Goal: Task Accomplishment & Management: Complete application form

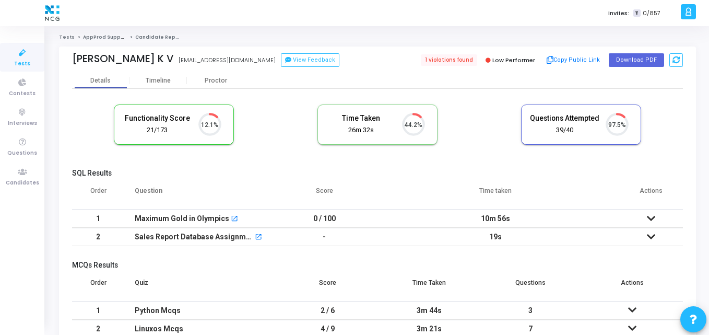
scroll to position [22, 27]
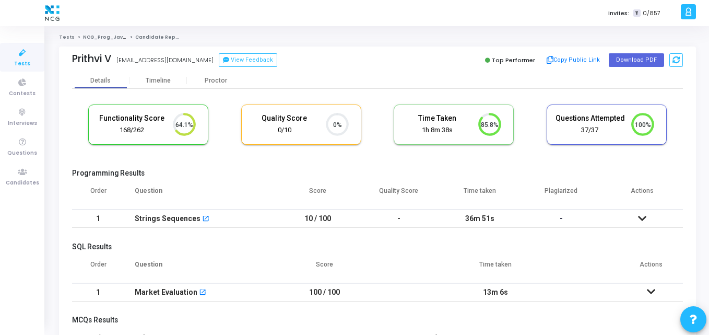
click at [213, 167] on cj-candidate-results "Functionality Score 168/262 64.1% Quality Score 0/10 0% Time Taken calculated o…" at bounding box center [377, 294] width 611 height 391
click at [618, 62] on button "Download PDF" at bounding box center [636, 60] width 55 height 14
drag, startPoint x: 337, startPoint y: 29, endPoint x: 193, endPoint y: -45, distance: 161.6
click at [193, 0] on html "</div></div> K Kajal Settings Account settings and more Log Out My Profile My T…" at bounding box center [354, 167] width 709 height 335
click at [246, 190] on th "Question" at bounding box center [200, 194] width 153 height 29
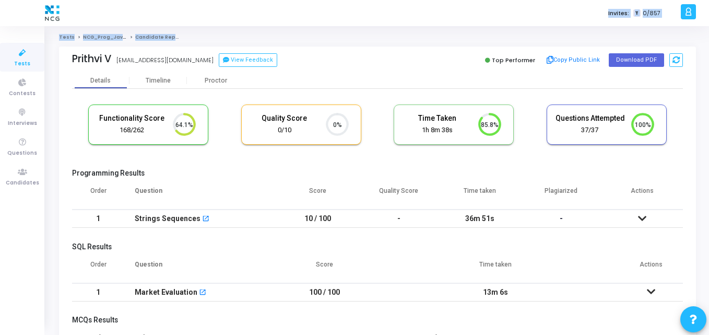
drag, startPoint x: 244, startPoint y: 5, endPoint x: 200, endPoint y: -45, distance: 66.6
click at [200, 0] on html "</div></div> K Kajal Settings Account settings and more Log Out My Profile My T…" at bounding box center [354, 167] width 709 height 335
click at [313, 36] on ol "Tests NCG_Prog_JavaFS_2025_Test Candidate Report" at bounding box center [377, 37] width 637 height 7
click at [313, 54] on div "Prithvi V prithvisrinivas1212@gmail.com View Feedback" at bounding box center [222, 60] width 300 height 15
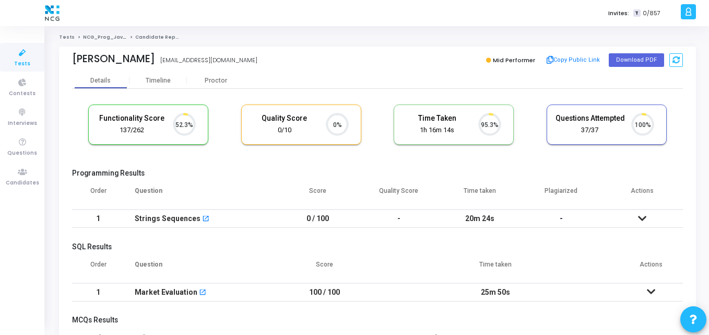
scroll to position [22, 27]
click at [227, 164] on cj-candidate-results "Functionality Score 137/262 52.3% Quality Score 0/10 0% Time Taken calculated o…" at bounding box center [377, 294] width 611 height 391
click at [616, 59] on button "Download PDF" at bounding box center [636, 60] width 55 height 14
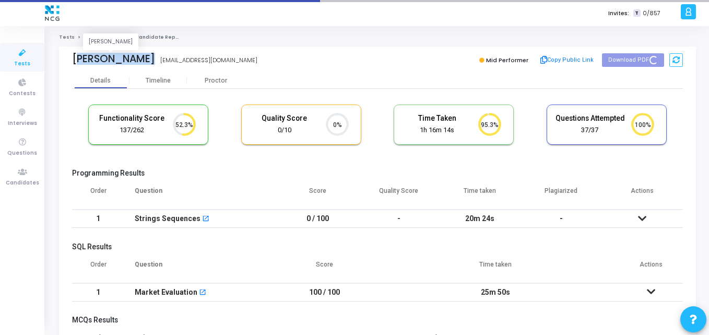
drag, startPoint x: 138, startPoint y: 61, endPoint x: 65, endPoint y: 63, distance: 73.1
click at [65, 63] on div "[PERSON_NAME] [PERSON_NAME] [EMAIL_ADDRESS][DOMAIN_NAME] Mid Performer Copy Pub…" at bounding box center [377, 59] width 637 height 26
copy div "[PERSON_NAME]"
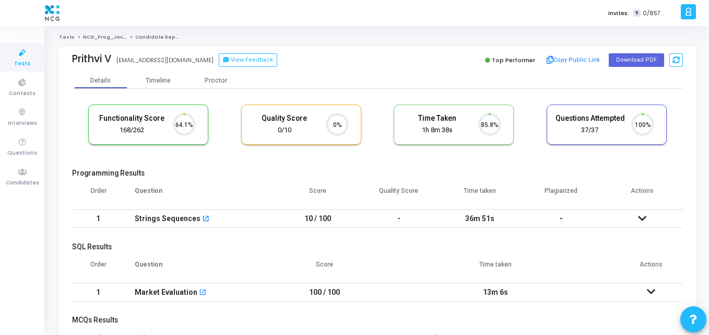
scroll to position [22, 27]
click at [218, 77] on div "Proctor" at bounding box center [215, 81] width 57 height 8
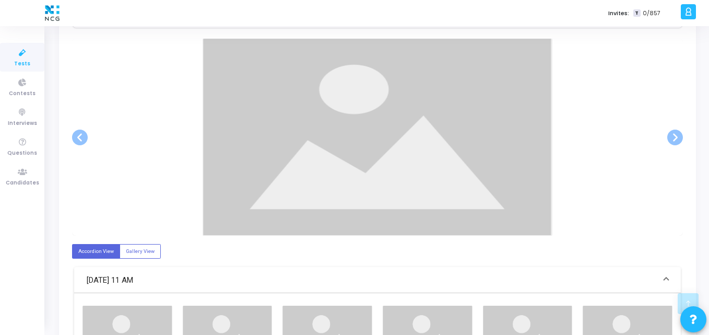
scroll to position [201, 0]
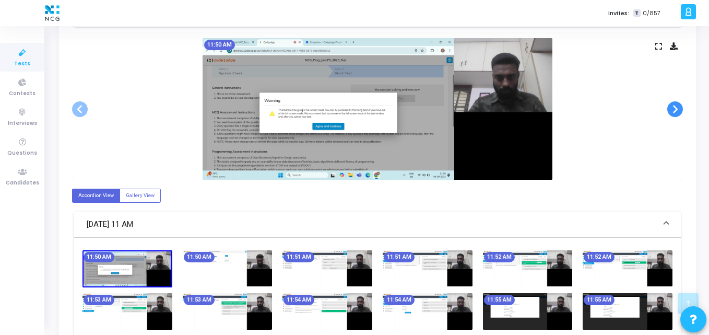
click at [678, 110] on span at bounding box center [675, 109] width 16 height 16
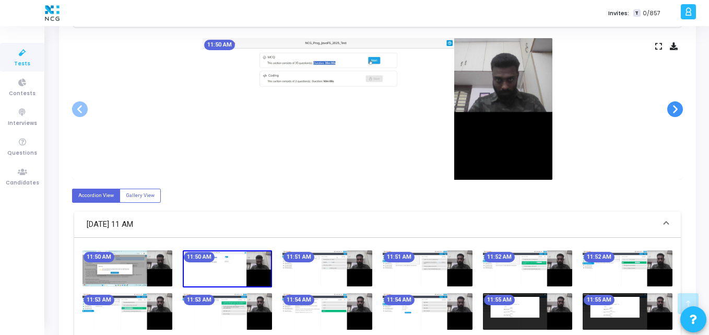
click at [678, 110] on span at bounding box center [675, 109] width 16 height 16
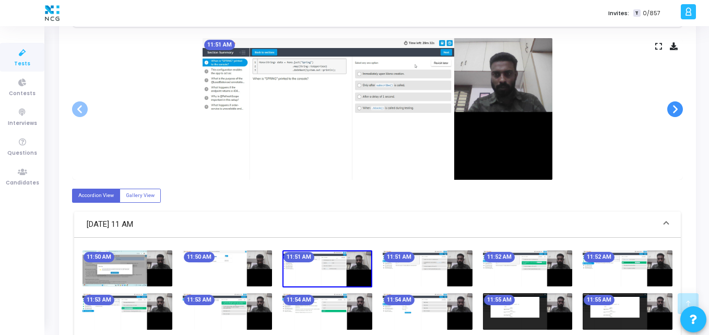
click at [678, 110] on span at bounding box center [675, 109] width 16 height 16
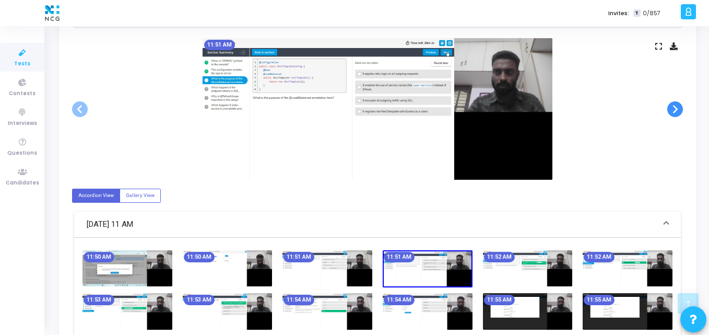
click at [678, 110] on span at bounding box center [675, 109] width 16 height 16
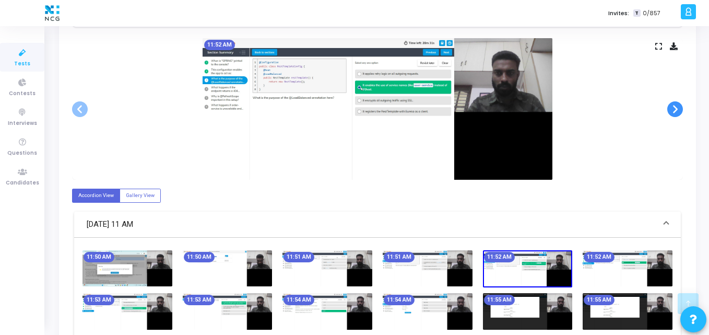
click at [678, 110] on span at bounding box center [675, 109] width 16 height 16
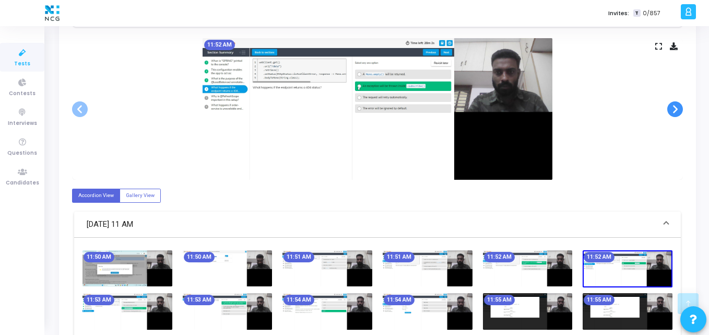
click at [678, 110] on span at bounding box center [675, 109] width 16 height 16
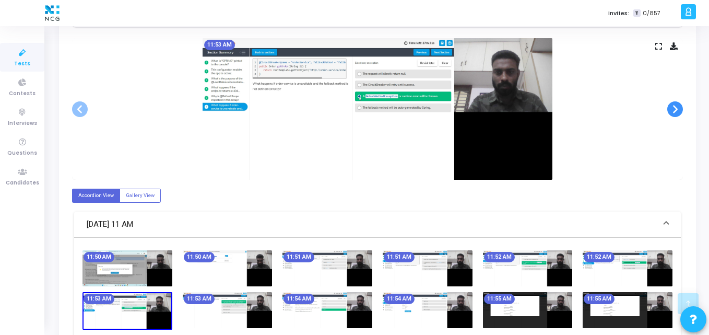
click at [678, 110] on span at bounding box center [675, 109] width 16 height 16
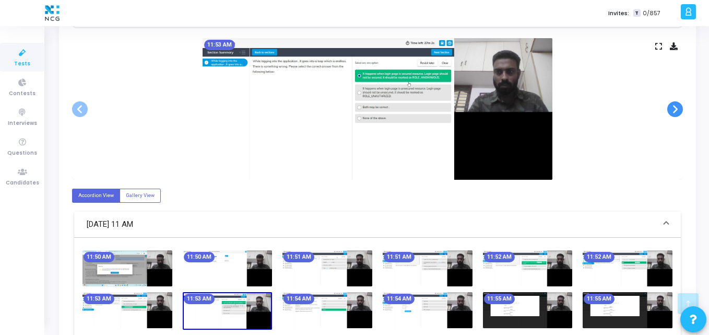
click at [678, 110] on span at bounding box center [675, 109] width 16 height 16
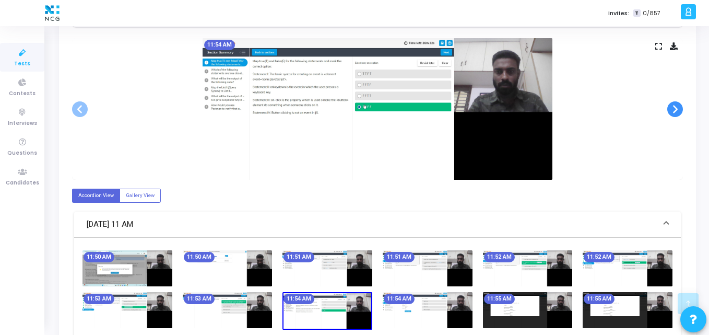
click at [678, 110] on span at bounding box center [675, 109] width 16 height 16
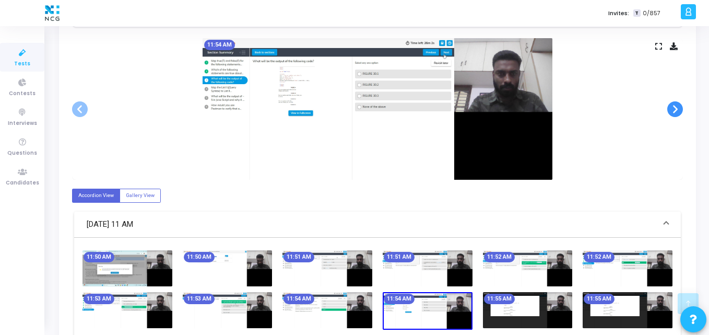
click at [678, 110] on span at bounding box center [675, 109] width 16 height 16
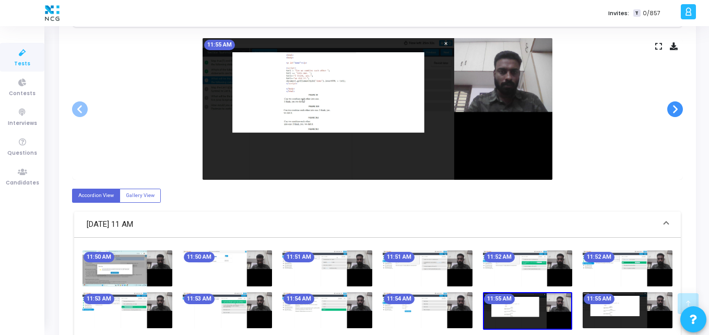
click at [678, 110] on span at bounding box center [675, 109] width 16 height 16
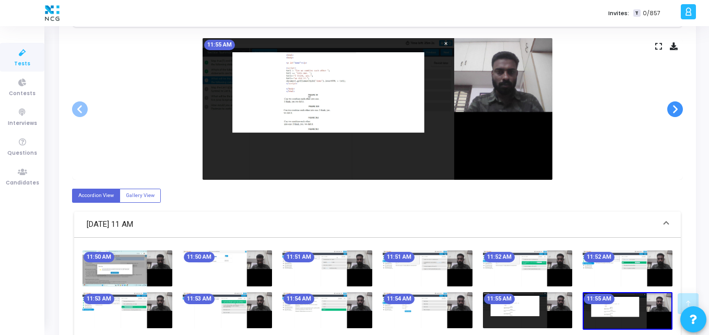
click at [678, 110] on span at bounding box center [675, 109] width 16 height 16
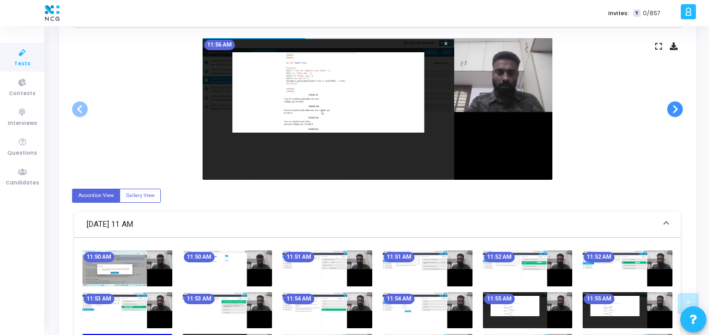
click at [678, 110] on span at bounding box center [675, 109] width 16 height 16
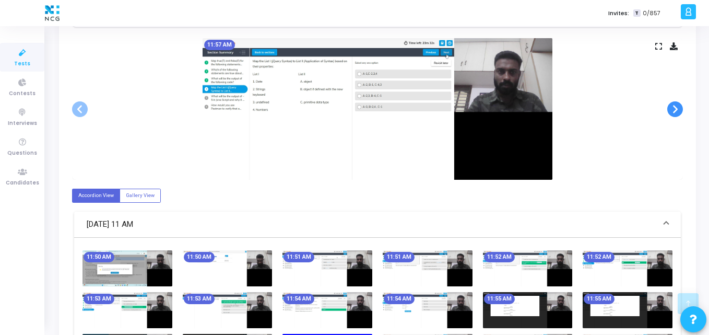
click at [678, 110] on span at bounding box center [675, 109] width 16 height 16
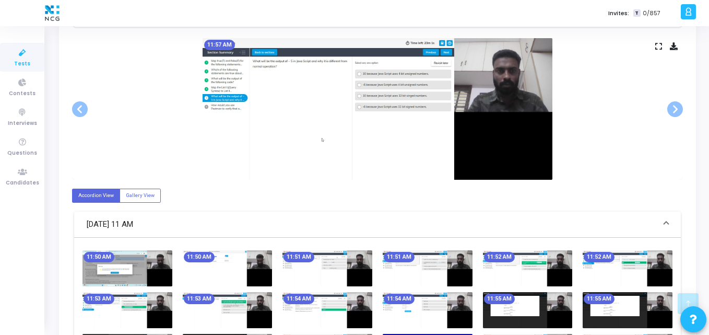
scroll to position [165, 0]
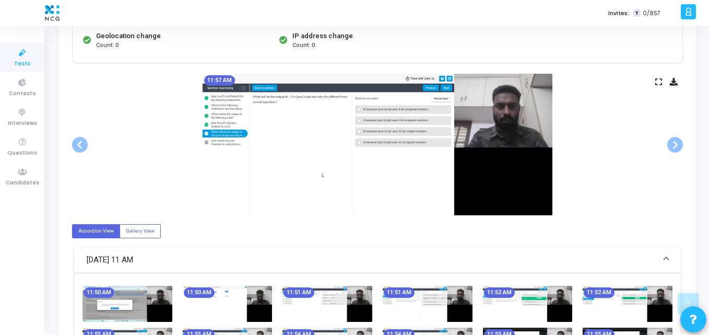
click at [671, 79] on icon at bounding box center [674, 82] width 8 height 6
click at [4, 62] on link "Tests" at bounding box center [22, 57] width 44 height 29
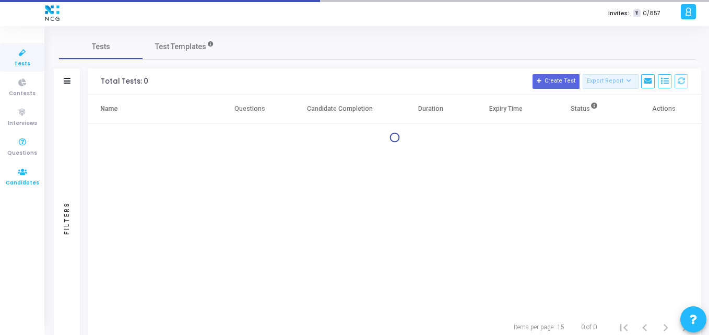
click at [32, 167] on icon at bounding box center [22, 172] width 22 height 13
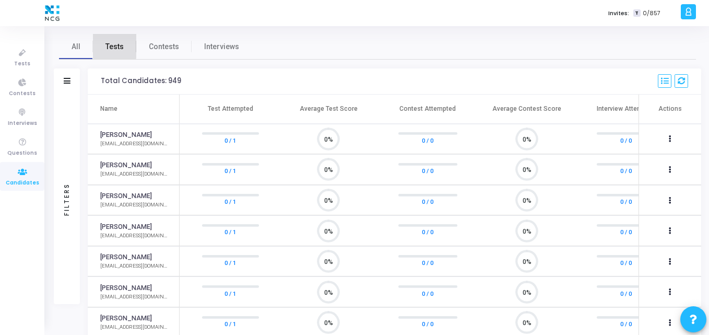
click at [109, 43] on span "Tests" at bounding box center [114, 46] width 18 height 11
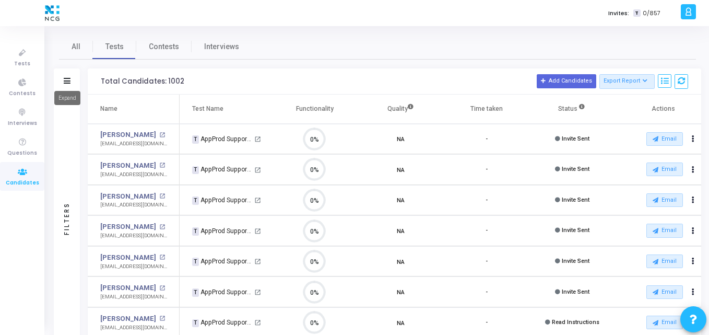
click at [65, 83] on icon at bounding box center [67, 81] width 7 height 6
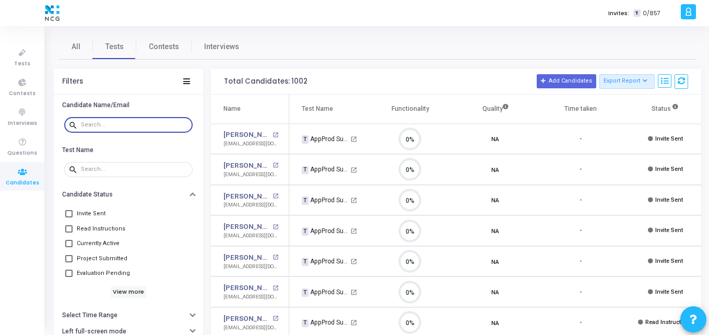
click at [104, 124] on input "text" at bounding box center [135, 125] width 108 height 6
paste input "sushanthchetipally01@gmail.com"
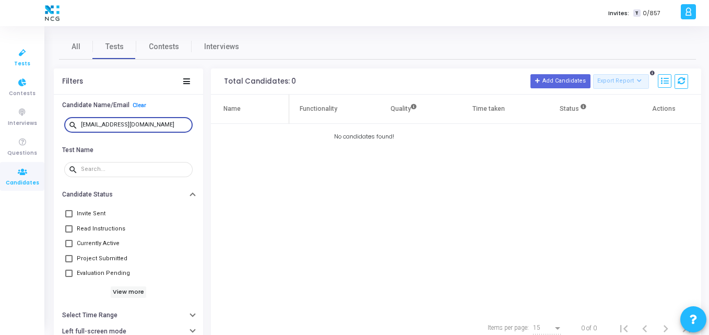
type input "sushanthchetipally01@gmail.com"
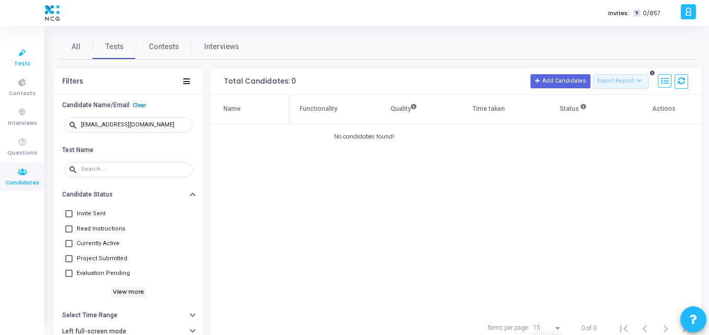
click at [17, 54] on icon at bounding box center [22, 52] width 22 height 13
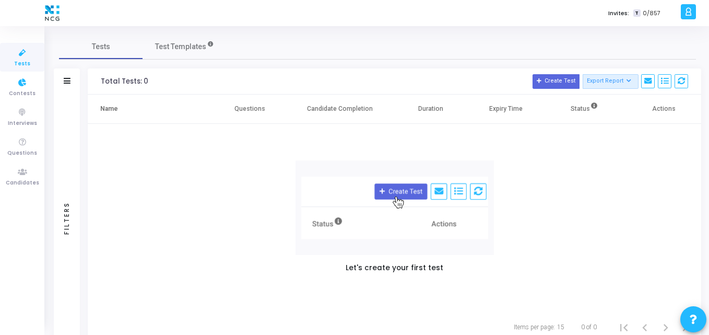
click at [15, 63] on link "Tests" at bounding box center [22, 57] width 44 height 29
click at [168, 50] on span "Test Templates" at bounding box center [180, 46] width 51 height 11
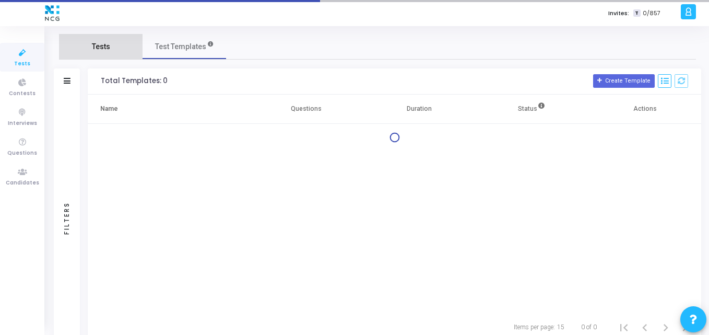
click at [96, 54] on link "Tests" at bounding box center [101, 46] width 84 height 25
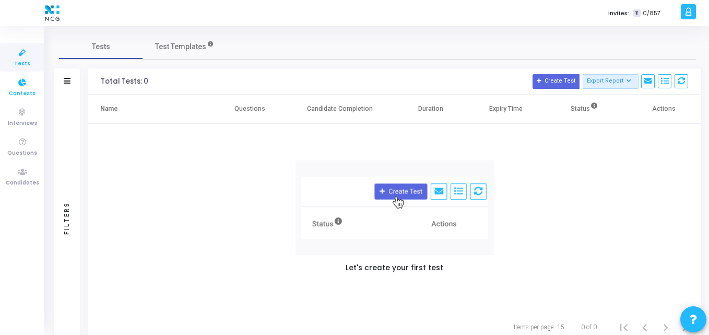
click at [23, 97] on span "Contests" at bounding box center [22, 93] width 27 height 9
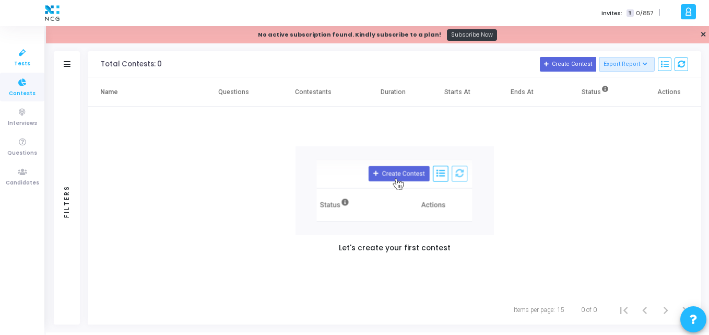
click at [20, 65] on span "Tests" at bounding box center [22, 64] width 16 height 9
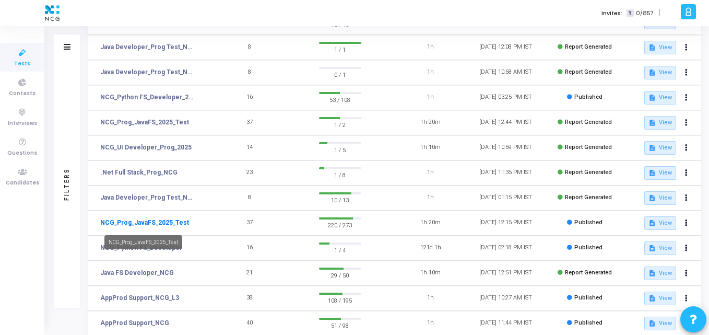
click at [152, 220] on link "NCG_Prog_JavaFS_2025_Test" at bounding box center [144, 222] width 89 height 9
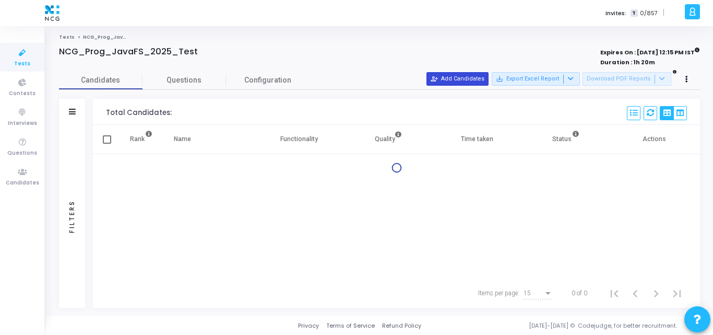
click at [465, 84] on button "person_add_alt Add Candidates" at bounding box center [458, 79] width 62 height 14
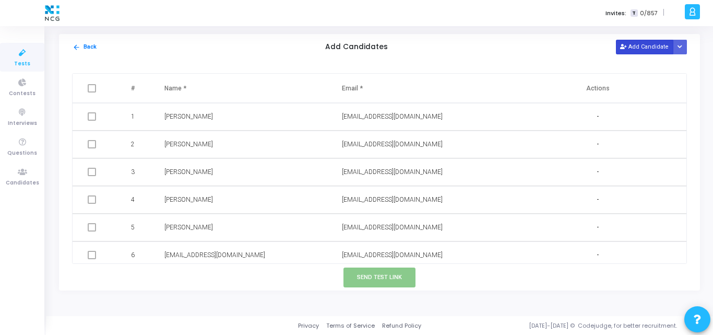
click at [632, 44] on button "Add Candidate" at bounding box center [644, 47] width 57 height 14
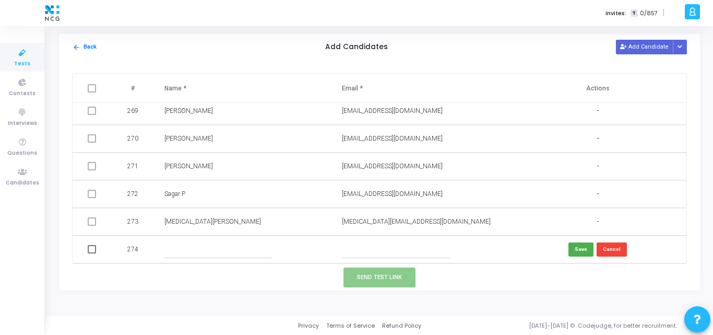
click at [354, 249] on input "text" at bounding box center [396, 249] width 108 height 17
paste input "sushanthchetipally01@gmail.com"
type input "sushanthchetipally01@gmail.com"
click at [186, 250] on input "text" at bounding box center [218, 249] width 108 height 17
paste input "sushanthchetipally"
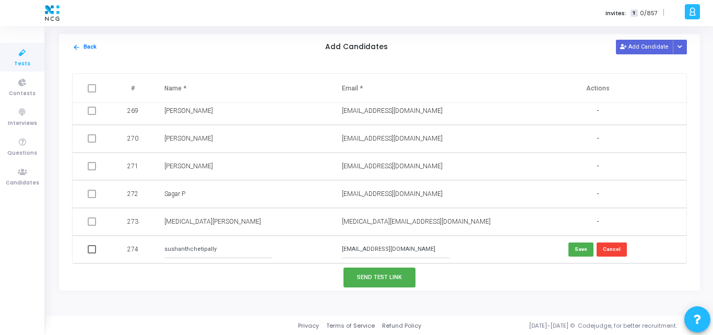
click at [166, 249] on input "sushanthchetipally" at bounding box center [218, 249] width 108 height 17
type input "Sushanth Chetipally"
click at [580, 248] on button "Save" at bounding box center [581, 249] width 25 height 14
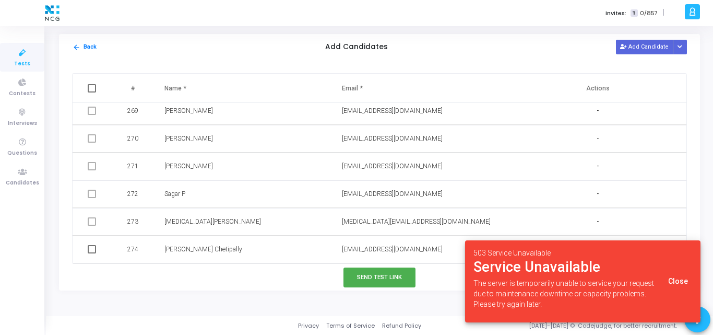
click at [93, 248] on td at bounding box center [93, 250] width 41 height 28
click at [93, 248] on span at bounding box center [92, 249] width 8 height 8
click at [92, 253] on input "checkbox" at bounding box center [91, 253] width 1 height 1
checkbox input "true"
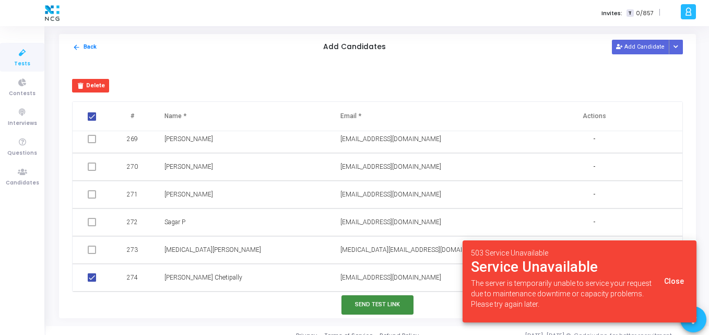
click at [351, 302] on button "Send Test Link" at bounding box center [378, 304] width 72 height 19
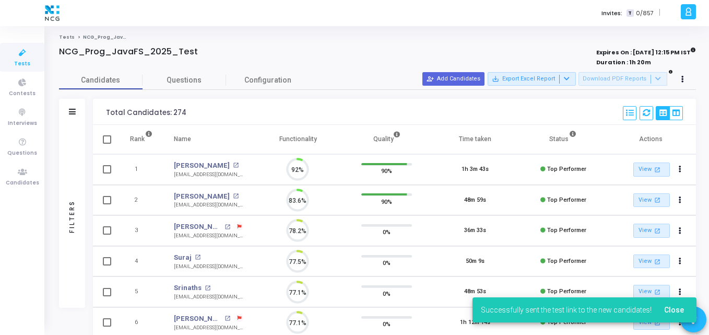
scroll to position [22, 27]
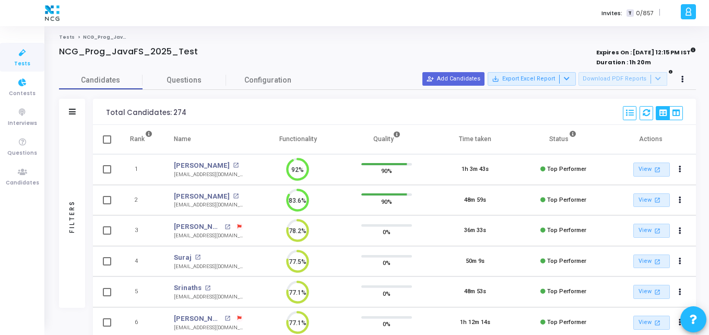
click at [13, 53] on icon at bounding box center [22, 52] width 22 height 13
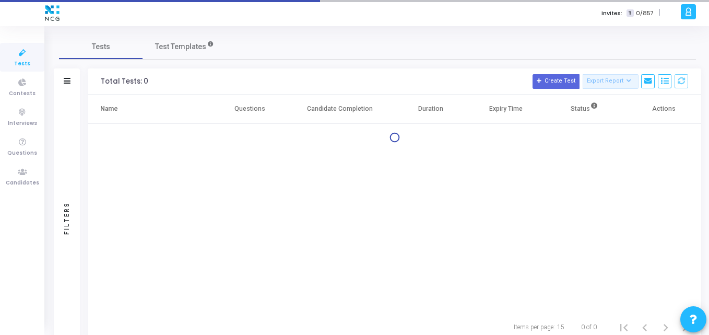
click at [13, 53] on icon at bounding box center [22, 52] width 22 height 13
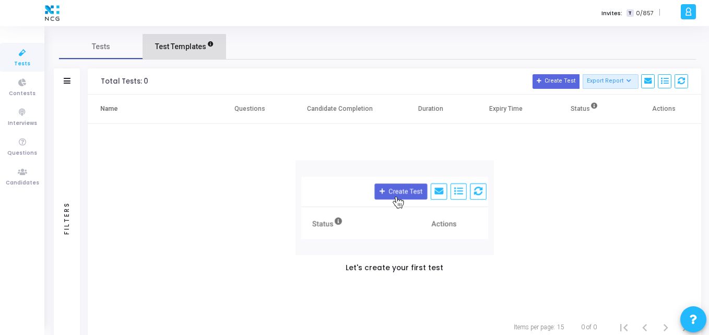
click at [184, 48] on span "Test Templates" at bounding box center [180, 46] width 51 height 11
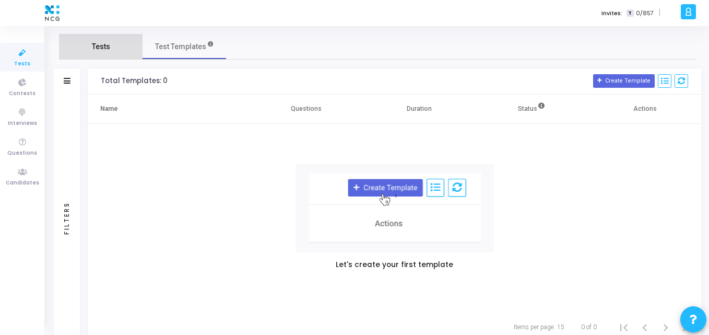
click at [113, 51] on link "Tests" at bounding box center [101, 46] width 84 height 25
